Goal: Navigation & Orientation: Locate item on page

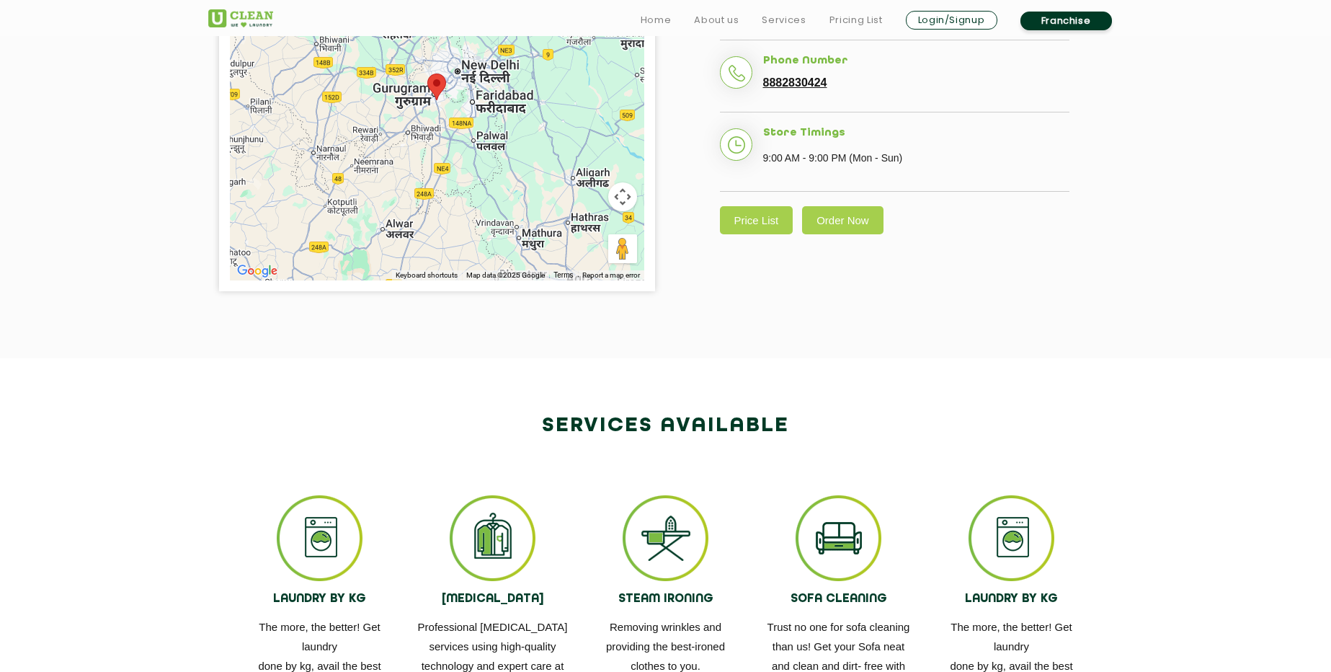
scroll to position [489, 0]
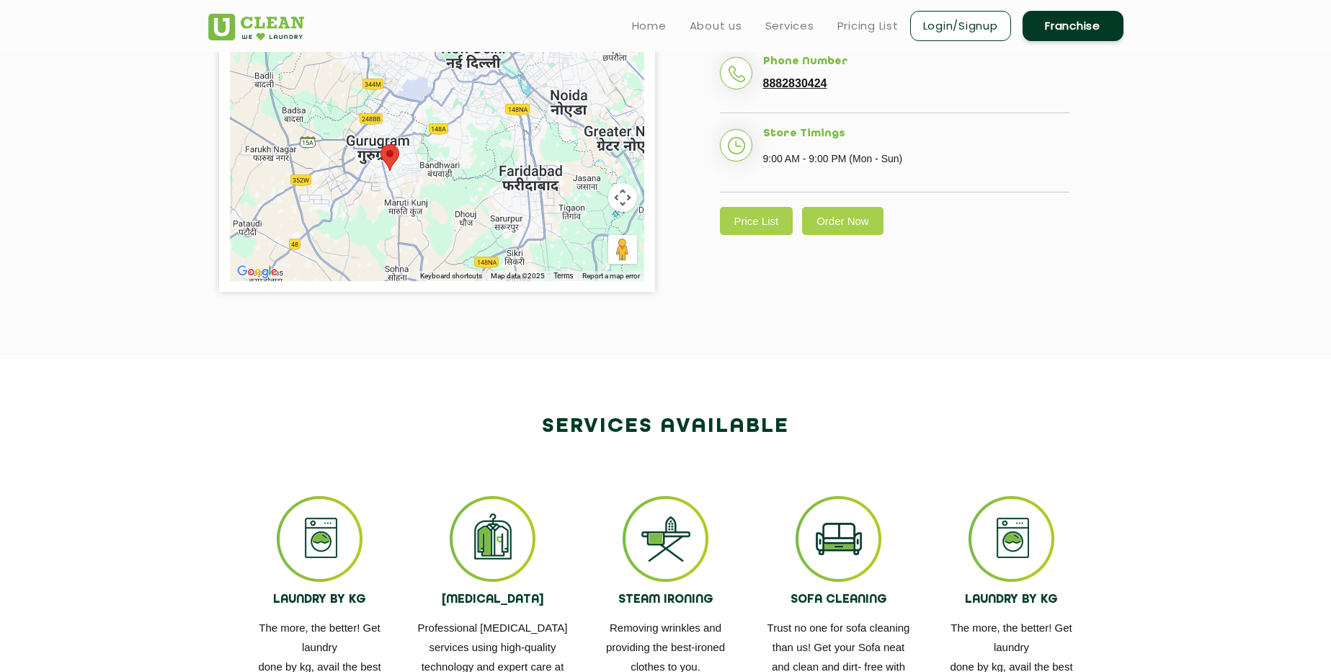
drag, startPoint x: 474, startPoint y: 93, endPoint x: 367, endPoint y: 256, distance: 195.1
click at [367, 256] on div at bounding box center [437, 101] width 414 height 360
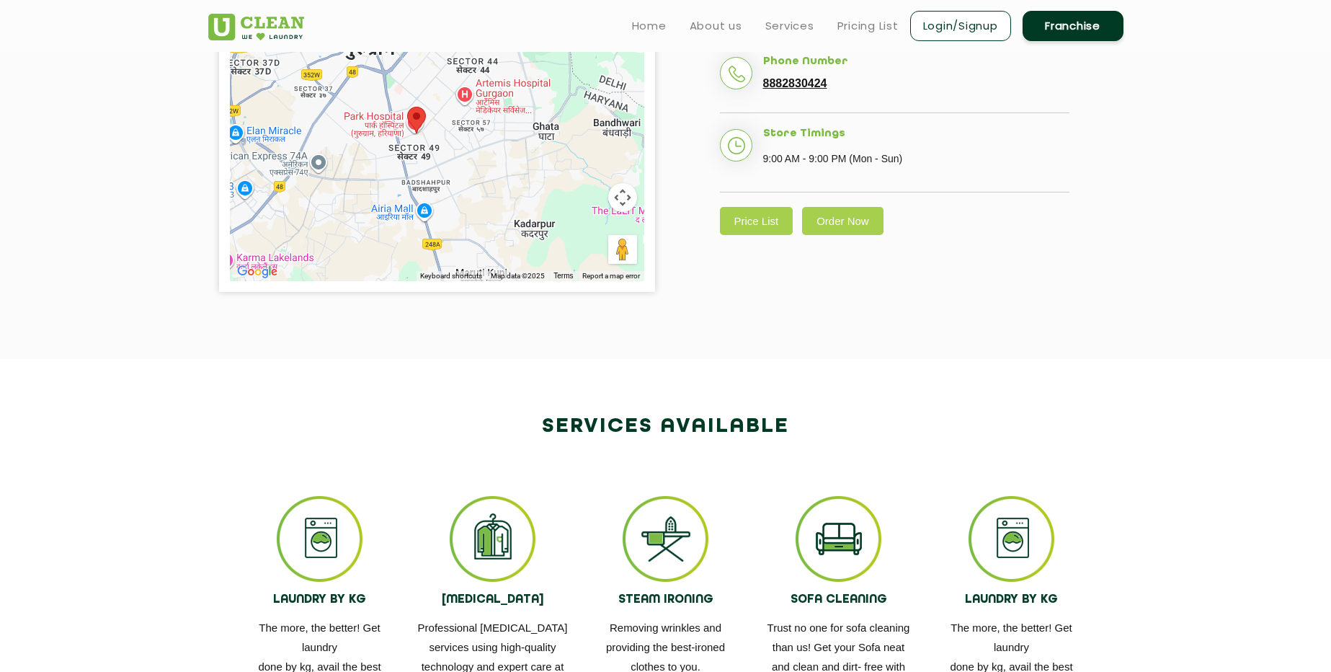
drag, startPoint x: 447, startPoint y: 205, endPoint x: 449, endPoint y: 97, distance: 108.1
click at [449, 97] on div at bounding box center [437, 101] width 414 height 360
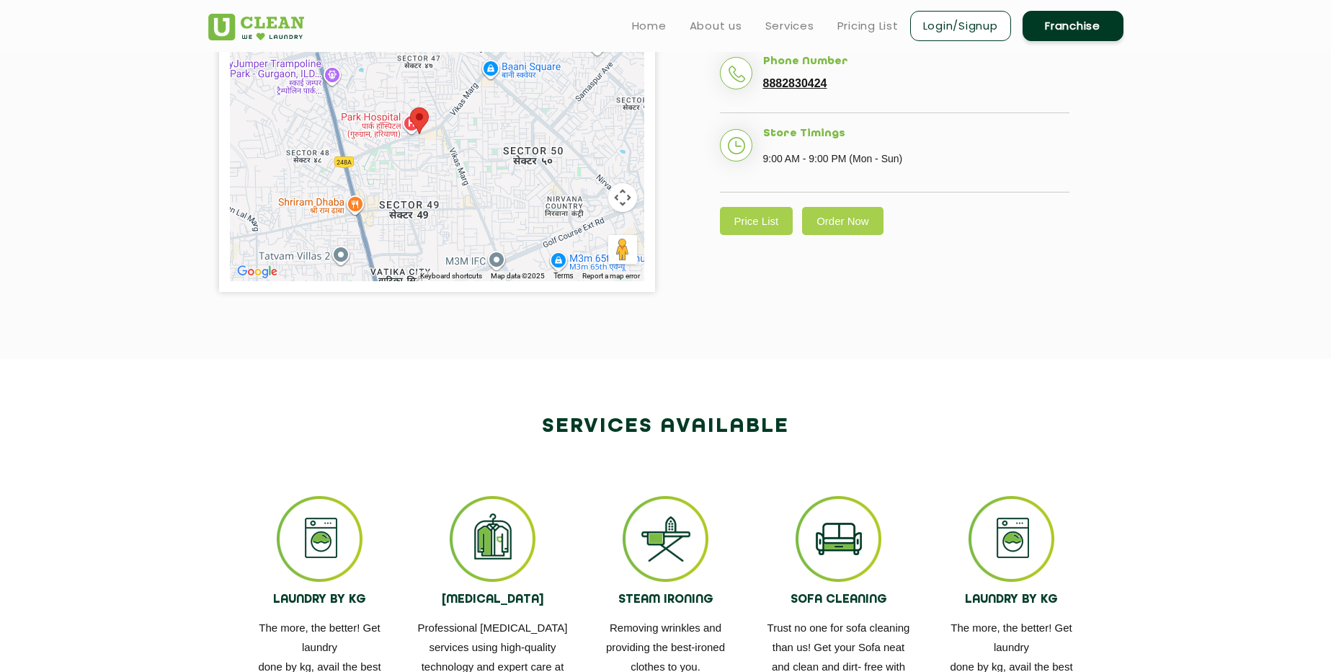
drag, startPoint x: 319, startPoint y: 76, endPoint x: 528, endPoint y: 273, distance: 286.5
click at [528, 273] on div "Keyboard shortcuts Map Data Map data ©2025 Map data ©2025 500 m Click to toggle…" at bounding box center [437, 101] width 414 height 360
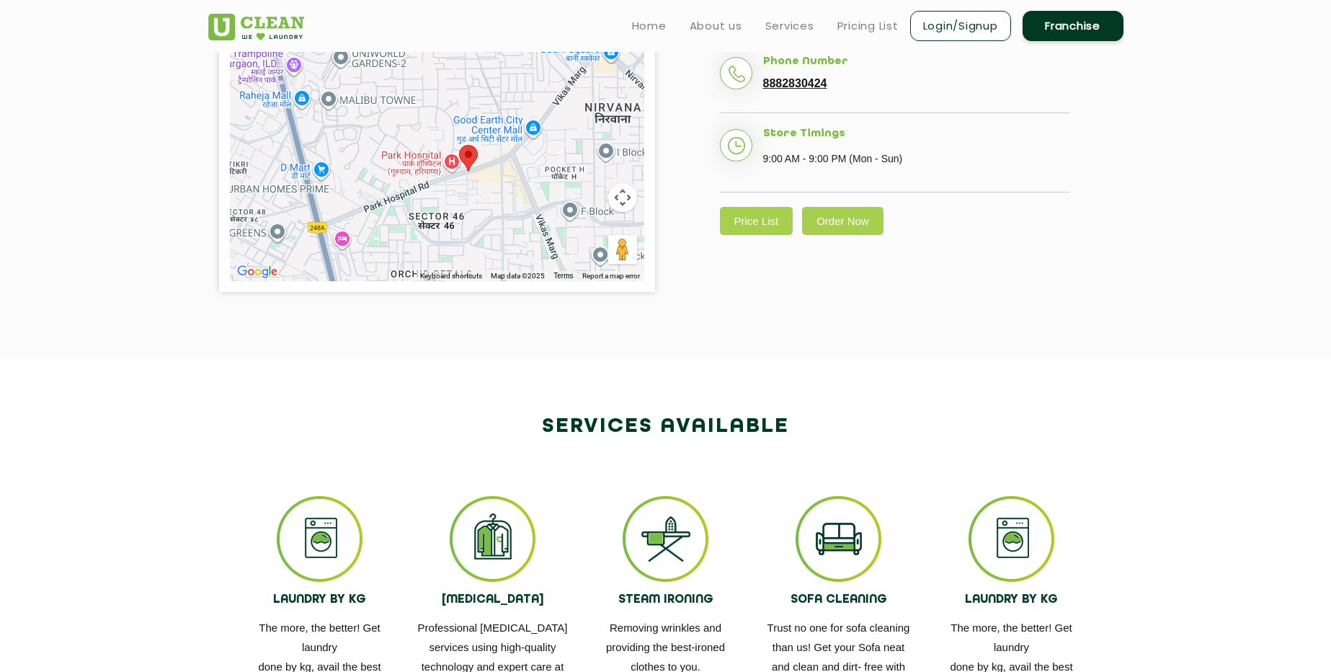
drag, startPoint x: 363, startPoint y: 98, endPoint x: 468, endPoint y: 190, distance: 139.4
click at [468, 190] on div at bounding box center [437, 101] width 414 height 360
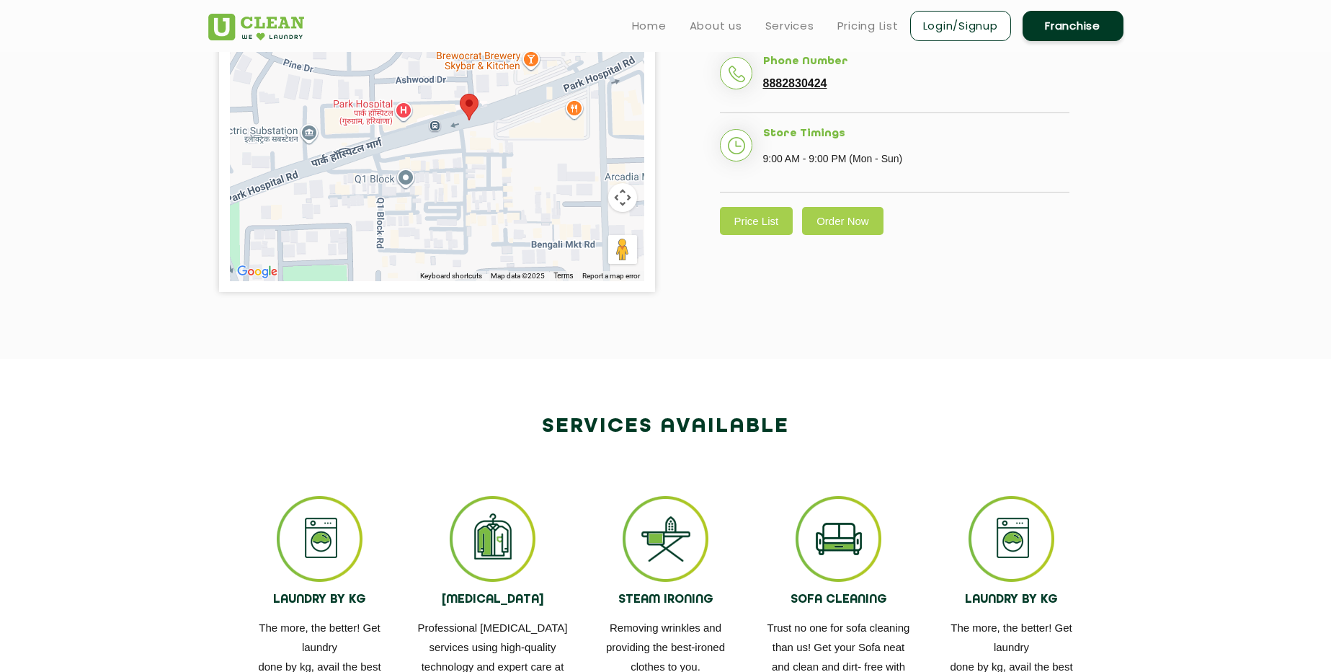
click at [466, 144] on div at bounding box center [437, 101] width 414 height 360
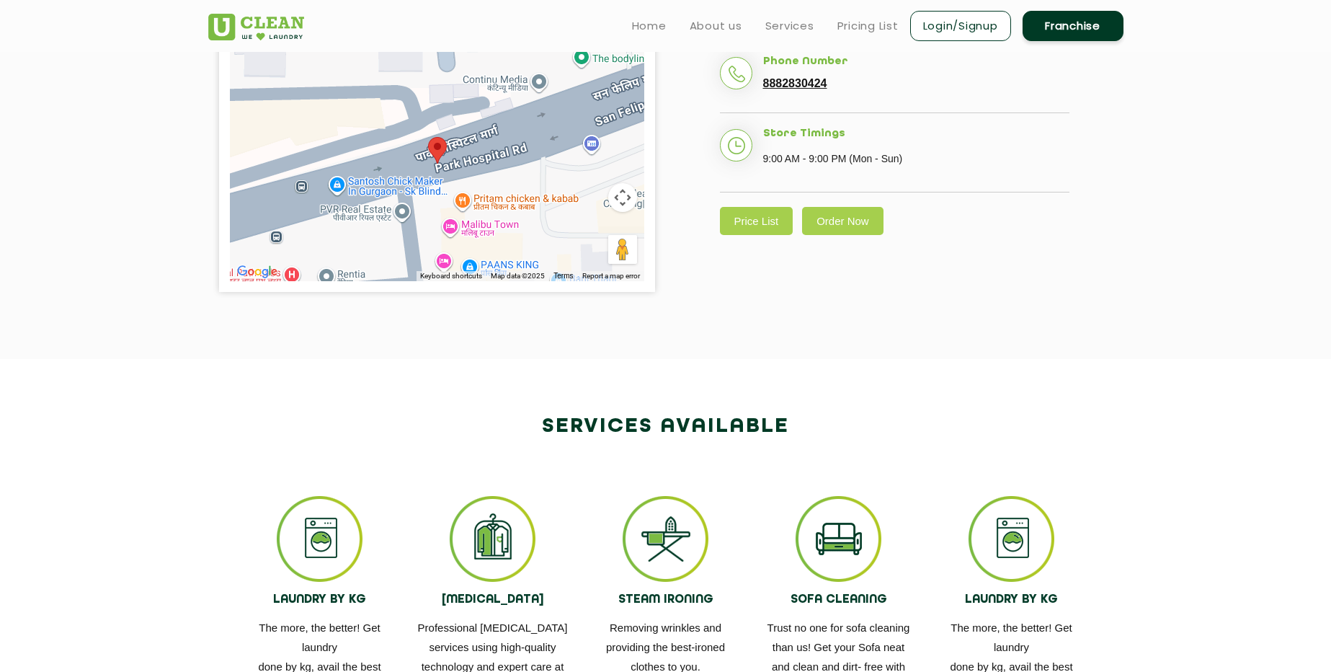
drag, startPoint x: 466, startPoint y: 144, endPoint x: 425, endPoint y: 259, distance: 122.0
click at [425, 259] on div at bounding box center [437, 101] width 414 height 360
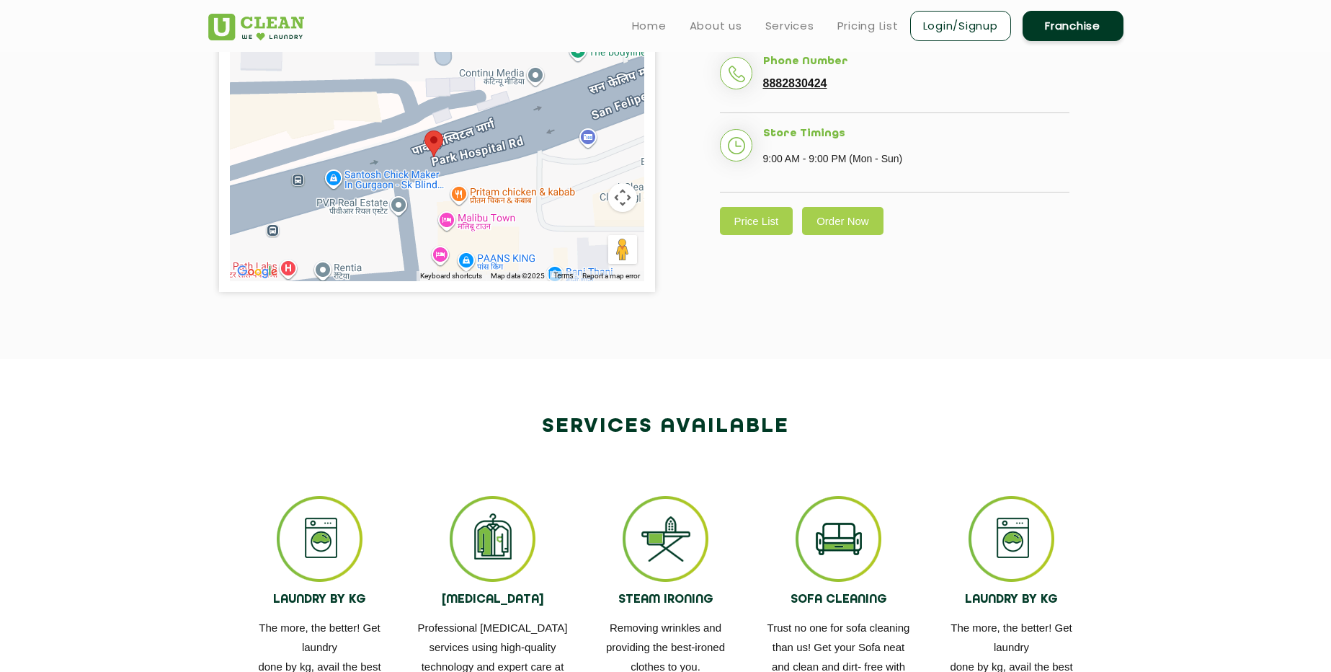
click at [425, 259] on div at bounding box center [437, 101] width 414 height 360
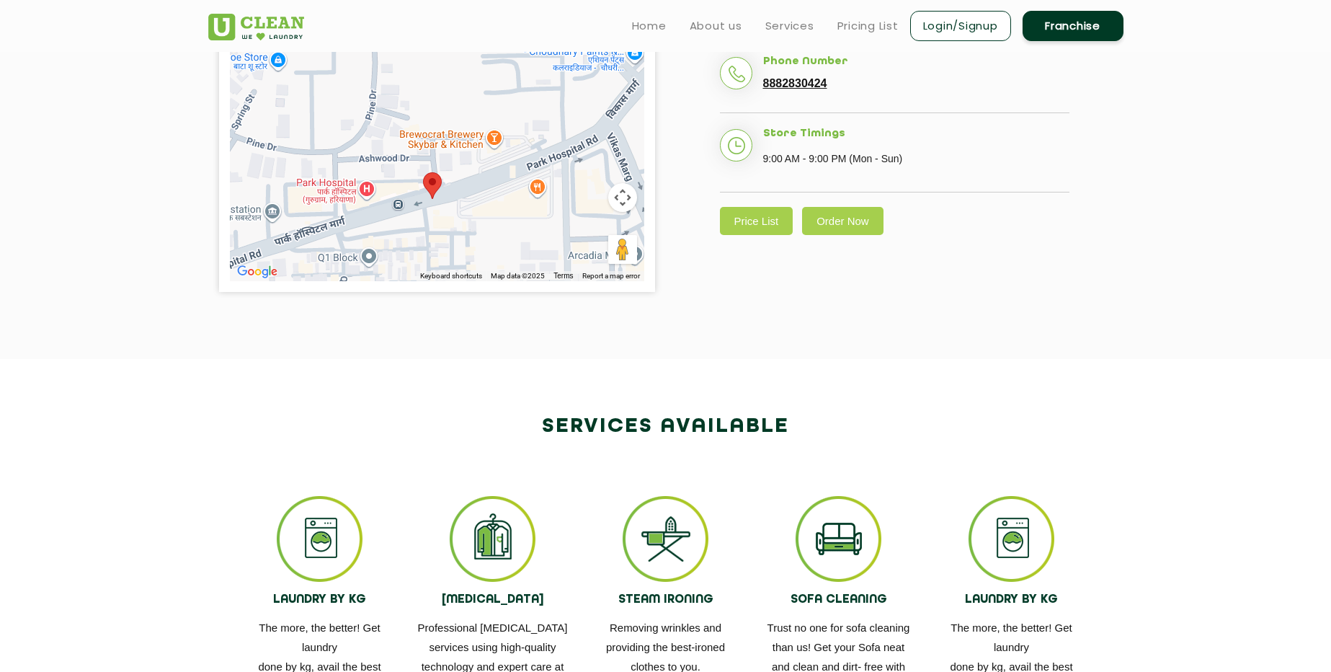
drag, startPoint x: 407, startPoint y: 191, endPoint x: 487, endPoint y: 288, distance: 125.4
click at [487, 288] on div "← Move left → Move right ↑ Move up ↓ Move down + Zoom in - Zoom out Home Jump l…" at bounding box center [437, 101] width 436 height 382
drag, startPoint x: 97, startPoint y: 197, endPoint x: 93, endPoint y: 208, distance: 11.0
click at [93, 208] on section "← Move left → Move right ↑ Move up ↓ Move down + Zoom in - Zoom out Home Jump l…" at bounding box center [665, 101] width 1331 height 515
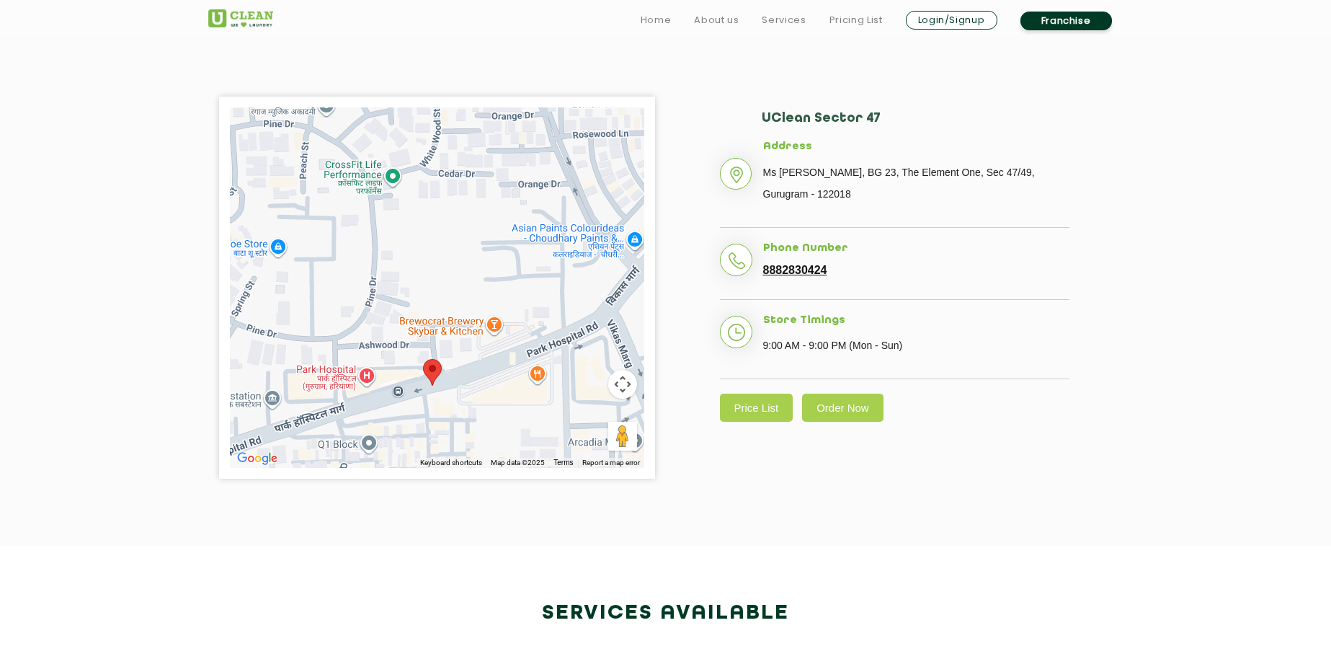
scroll to position [312, 0]
